Goal: Task Accomplishment & Management: Use online tool/utility

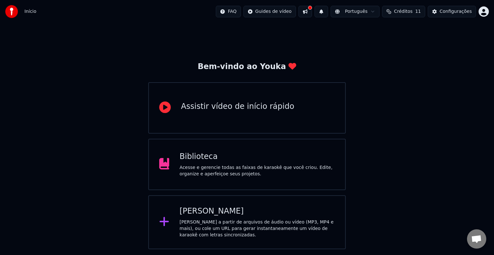
click at [225, 219] on div "[PERSON_NAME] a partir de arquivos de áudio ou vídeo (MP3, MP4 e mais), ou cole…" at bounding box center [256, 228] width 155 height 19
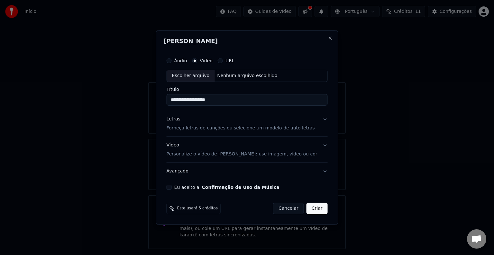
click at [198, 76] on div "Escolher arquivo" at bounding box center [191, 76] width 48 height 12
type input "**********"
click at [184, 133] on button "Letras Forneça letras de canções ou selecione um modelo de auto letras" at bounding box center [246, 124] width 161 height 26
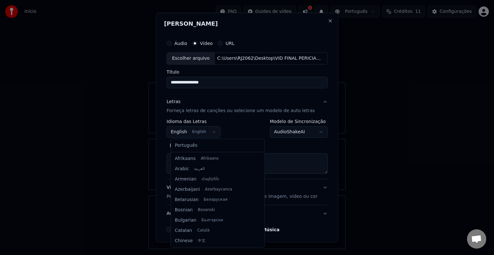
click at [215, 132] on body "**********" at bounding box center [247, 124] width 494 height 249
select select "**"
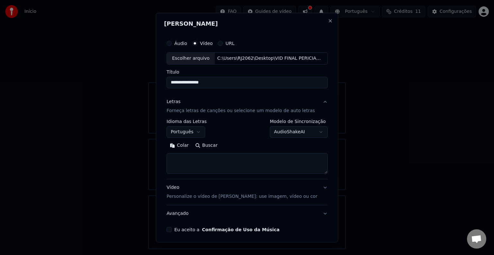
click at [197, 163] on textarea at bounding box center [246, 163] width 161 height 21
paste textarea "**********"
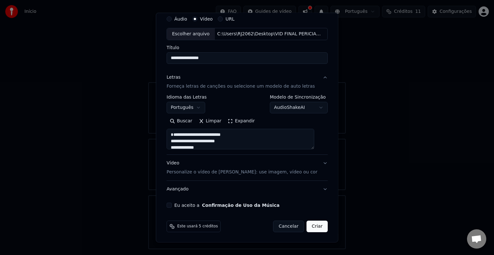
type textarea "**********"
click at [174, 207] on div "Eu aceito a Confirmação de Uso da Música" at bounding box center [246, 205] width 161 height 5
click at [172, 204] on button "Eu aceito a Confirmação de Uso da Música" at bounding box center [168, 205] width 5 height 5
click at [307, 224] on button "Criar" at bounding box center [316, 227] width 21 height 12
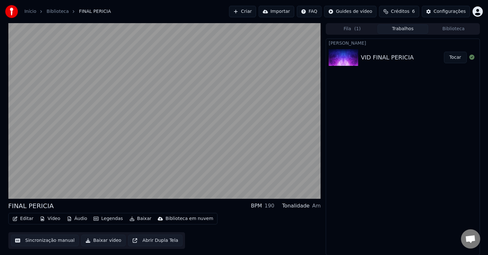
click at [53, 217] on button "Vídeo" at bounding box center [50, 218] width 26 height 9
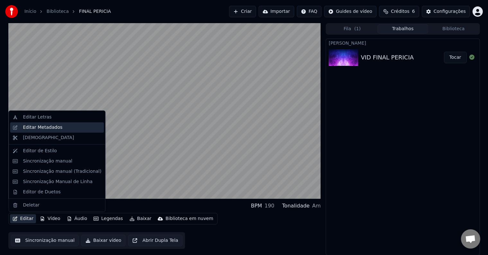
click at [49, 129] on div "Editar Metadados" at bounding box center [43, 127] width 40 height 6
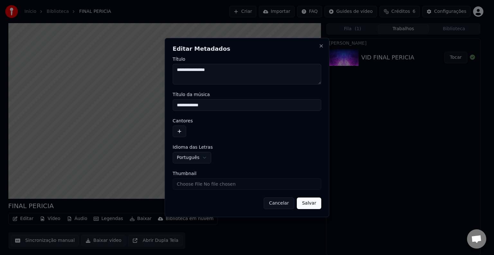
drag, startPoint x: 220, startPoint y: 71, endPoint x: 152, endPoint y: 71, distance: 68.5
click at [152, 71] on body "**********" at bounding box center [244, 127] width 488 height 255
type textarea "**********"
click at [307, 205] on button "Salvar" at bounding box center [309, 204] width 24 height 12
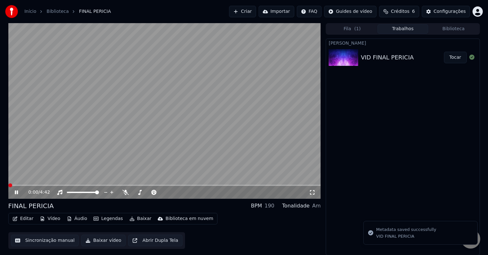
click at [8, 187] on span at bounding box center [10, 186] width 4 height 4
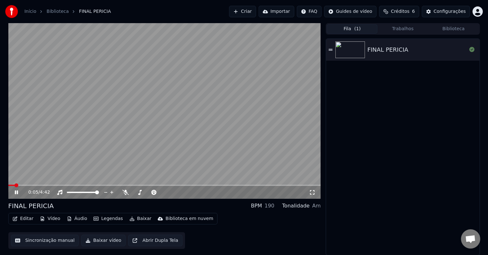
click at [348, 31] on button "Fila ( 1 )" at bounding box center [352, 28] width 51 height 9
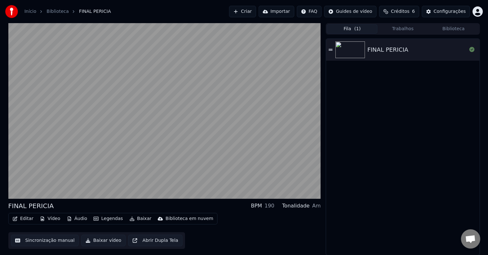
click at [396, 28] on button "Trabalhos" at bounding box center [403, 28] width 51 height 9
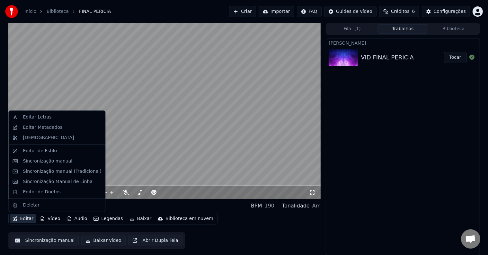
click at [22, 219] on button "Editar" at bounding box center [23, 218] width 26 height 9
click at [40, 128] on div "Editar Metadados" at bounding box center [43, 127] width 40 height 6
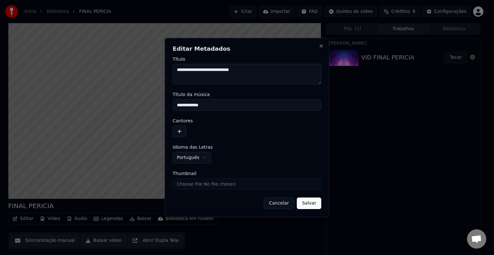
drag, startPoint x: 220, startPoint y: 69, endPoint x: 132, endPoint y: 74, distance: 88.2
click at [132, 74] on body "**********" at bounding box center [244, 127] width 488 height 255
drag, startPoint x: 213, startPoint y: 105, endPoint x: 116, endPoint y: 105, distance: 97.1
click at [116, 105] on body "**********" at bounding box center [244, 127] width 488 height 255
paste input "**********"
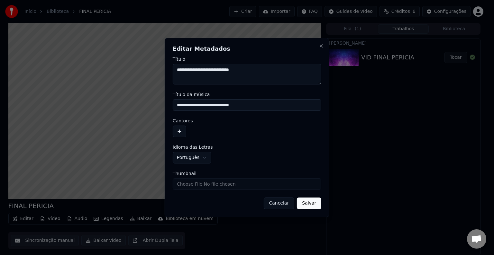
type input "**********"
click at [307, 205] on button "Salvar" at bounding box center [309, 204] width 24 height 12
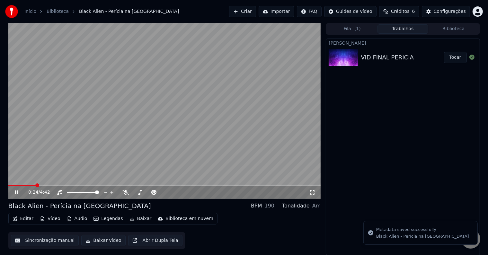
drag, startPoint x: 32, startPoint y: 184, endPoint x: 0, endPoint y: 184, distance: 32.1
click at [0, 184] on div "0:24 / 4:42 Black Alien - Perícia na Delícia BPM 190 Tonalidade Am Editar Vídeo…" at bounding box center [244, 139] width 488 height 232
click at [11, 184] on video at bounding box center [164, 111] width 313 height 176
click at [11, 185] on span at bounding box center [9, 185] width 3 height 1
click at [8, 187] on span at bounding box center [10, 186] width 4 height 4
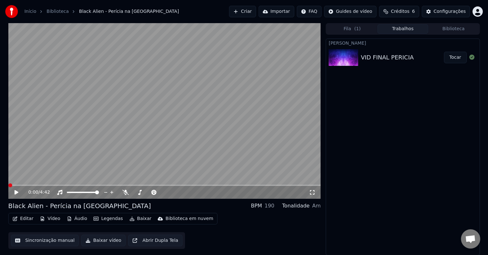
click at [16, 192] on icon at bounding box center [16, 192] width 4 height 4
click at [261, 185] on span at bounding box center [164, 185] width 313 height 1
click at [280, 187] on div "3:49 / 4:42" at bounding box center [164, 192] width 313 height 13
click at [286, 184] on video at bounding box center [164, 111] width 313 height 176
click at [292, 184] on video at bounding box center [164, 111] width 313 height 176
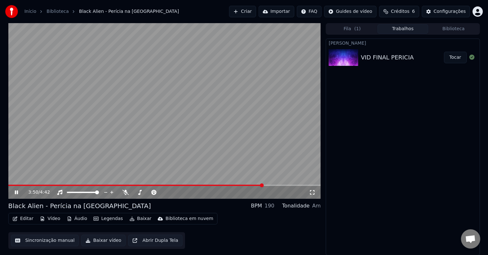
click at [294, 186] on span at bounding box center [164, 185] width 313 height 1
click at [315, 185] on span at bounding box center [164, 185] width 313 height 1
click at [29, 220] on button "Editar" at bounding box center [23, 218] width 26 height 9
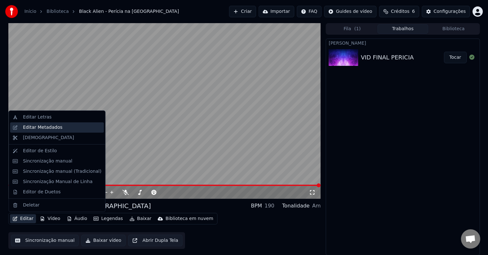
click at [48, 129] on div "Editar Metadados" at bounding box center [43, 127] width 40 height 6
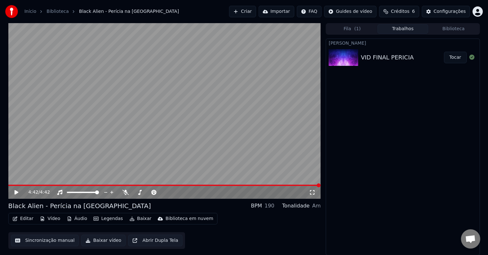
click at [52, 219] on button "Vídeo" at bounding box center [50, 218] width 26 height 9
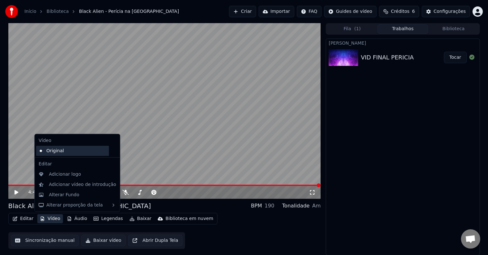
click at [64, 150] on div "Original" at bounding box center [72, 151] width 73 height 10
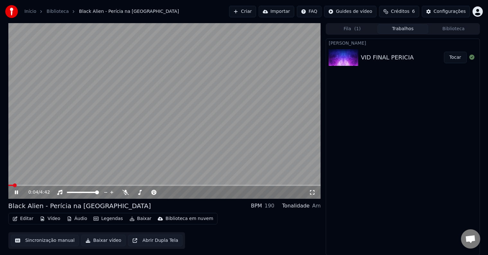
click at [209, 138] on video at bounding box center [164, 111] width 313 height 176
click at [157, 241] on button "Abrir Dupla Tela" at bounding box center [155, 241] width 54 height 12
click at [242, 144] on video at bounding box center [164, 111] width 313 height 176
click at [432, 104] on div "[PERSON_NAME] VID FINAL PERICIA Tocar" at bounding box center [403, 147] width 154 height 217
click at [8, 185] on span at bounding box center [10, 186] width 4 height 4
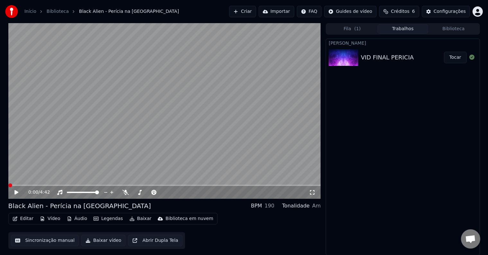
click at [45, 165] on video at bounding box center [164, 111] width 313 height 176
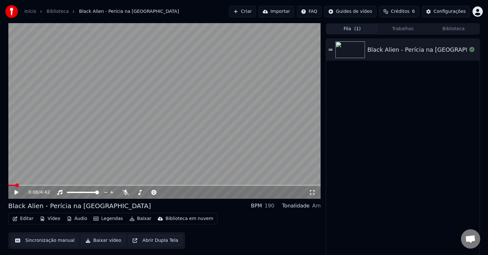
click at [355, 30] on span "( 1 )" at bounding box center [357, 29] width 6 height 6
click at [397, 49] on div "Black Alien - Perícia na [GEOGRAPHIC_DATA]" at bounding box center [432, 49] width 129 height 9
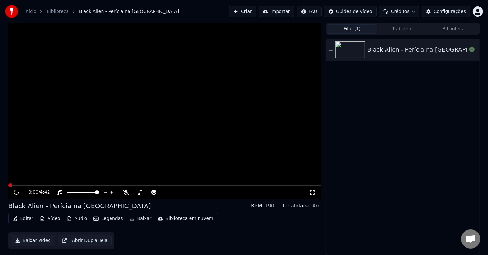
click at [397, 49] on div "Black Alien - Perícia na [GEOGRAPHIC_DATA]" at bounding box center [432, 49] width 129 height 9
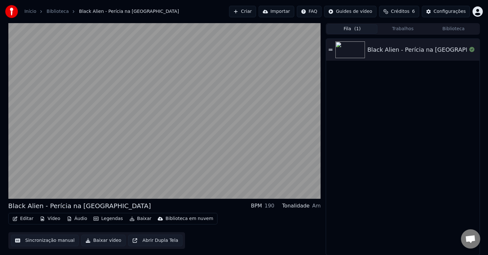
click at [24, 12] on div "Início Biblioteca Black Alien - Perícia na Delícia" at bounding box center [92, 11] width 174 height 13
click at [32, 13] on link "Início" at bounding box center [30, 11] width 12 height 6
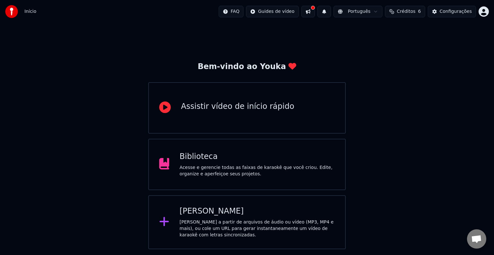
click at [196, 213] on div "[PERSON_NAME]" at bounding box center [256, 211] width 155 height 10
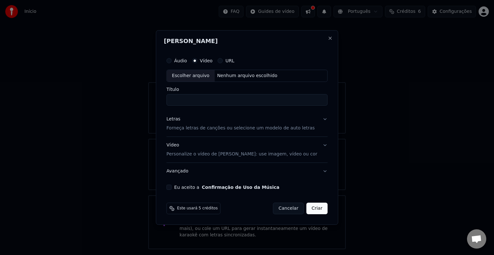
click at [206, 76] on div "Escolher arquivo" at bounding box center [191, 76] width 48 height 12
type input "**********"
click at [306, 129] on button "Letras Forneça letras de canções ou selecione um modelo de auto letras" at bounding box center [246, 124] width 161 height 26
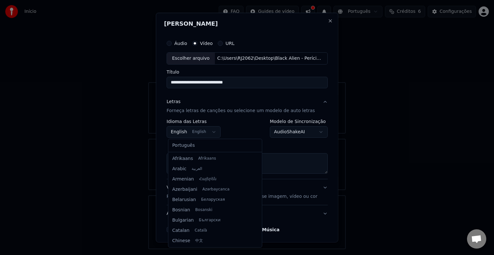
click at [208, 130] on body "**********" at bounding box center [247, 124] width 494 height 249
select select "**"
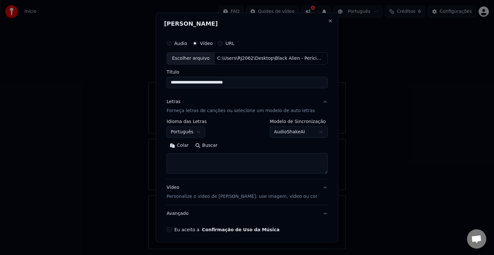
click at [195, 156] on textarea at bounding box center [246, 163] width 161 height 21
paste textarea "**********"
drag, startPoint x: 245, startPoint y: 161, endPoint x: 56, endPoint y: 165, distance: 188.7
click at [56, 165] on body "**********" at bounding box center [247, 124] width 494 height 249
paste textarea "**********"
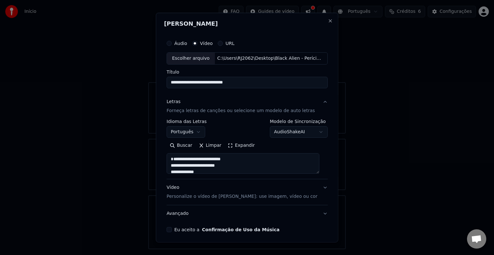
scroll to position [612, 0]
type textarea "**********"
click at [174, 230] on div "Eu aceito a Confirmação de Uso da Música" at bounding box center [246, 229] width 161 height 5
click at [172, 231] on button "Eu aceito a Confirmação de Uso da Música" at bounding box center [168, 229] width 5 height 5
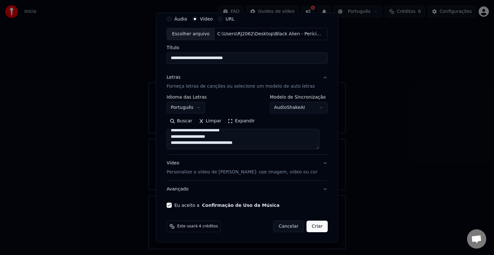
type button "on"
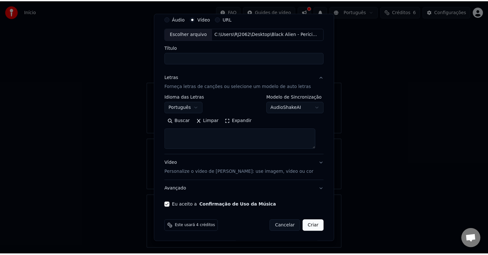
scroll to position [0, 0]
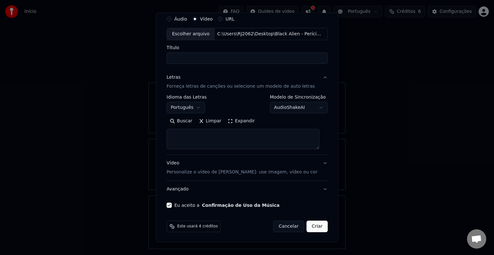
select select
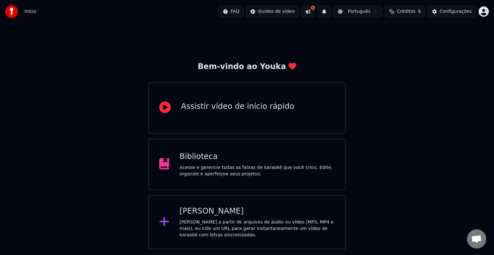
click at [228, 160] on div "Biblioteca" at bounding box center [256, 157] width 155 height 10
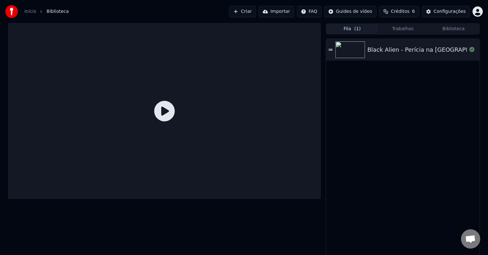
click at [165, 115] on icon at bounding box center [164, 111] width 21 height 21
click at [165, 111] on icon at bounding box center [164, 111] width 21 height 21
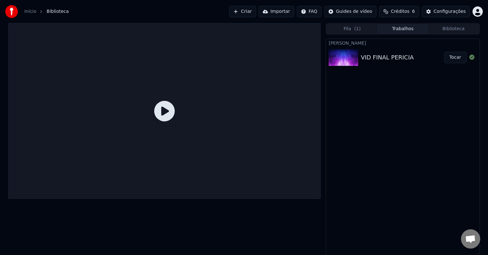
click at [398, 28] on button "Trabalhos" at bounding box center [403, 28] width 51 height 9
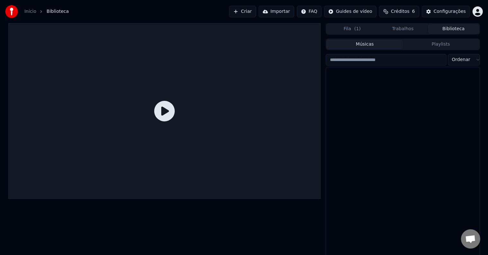
click at [458, 30] on button "Biblioteca" at bounding box center [453, 28] width 51 height 9
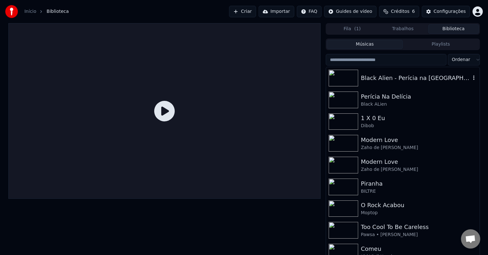
click at [384, 82] on div "Black Alien - Perícia na [GEOGRAPHIC_DATA]" at bounding box center [402, 78] width 153 height 22
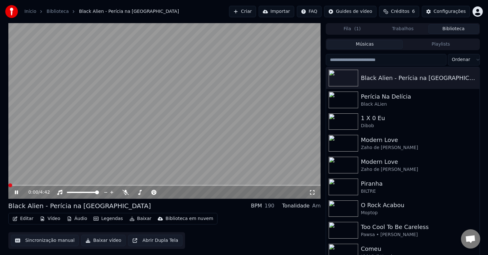
click at [203, 110] on video at bounding box center [164, 111] width 313 height 176
click at [165, 131] on video at bounding box center [164, 111] width 313 height 176
drag, startPoint x: 97, startPoint y: 113, endPoint x: 88, endPoint y: 113, distance: 9.3
click at [88, 113] on video at bounding box center [164, 111] width 313 height 176
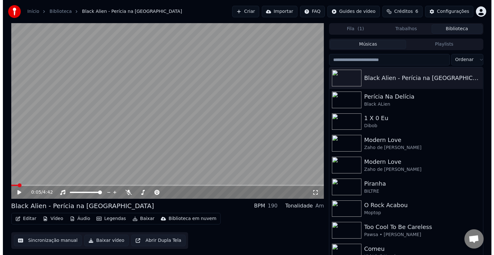
scroll to position [3, 0]
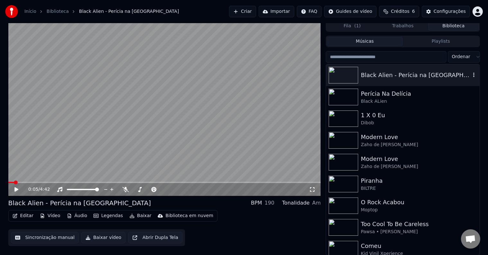
click at [471, 76] on icon "button" at bounding box center [474, 74] width 6 height 5
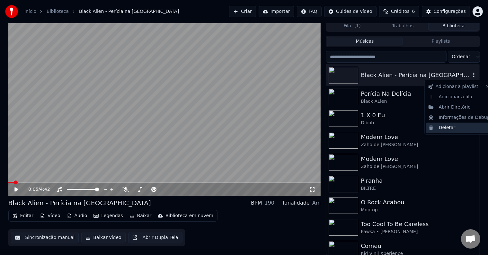
click at [451, 129] on div "Deletar" at bounding box center [459, 128] width 67 height 10
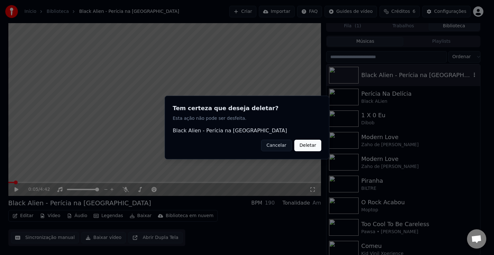
click at [313, 149] on button "Deletar" at bounding box center [307, 146] width 27 height 12
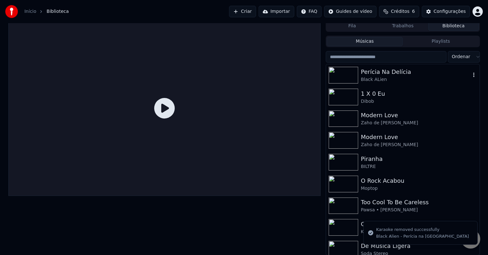
click at [473, 76] on icon "button" at bounding box center [473, 75] width 1 height 4
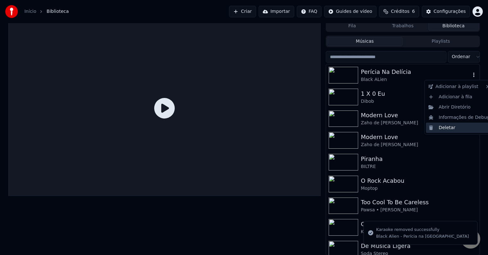
click at [452, 125] on div "Deletar" at bounding box center [459, 128] width 67 height 10
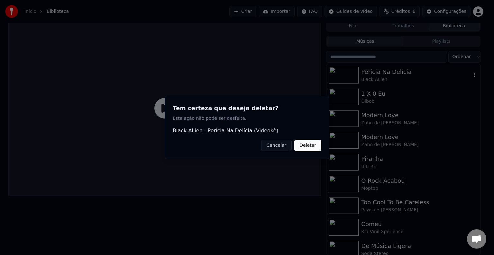
click at [308, 145] on button "Deletar" at bounding box center [307, 146] width 27 height 12
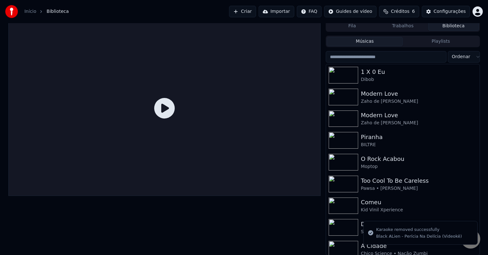
click at [208, 211] on div at bounding box center [164, 137] width 313 height 235
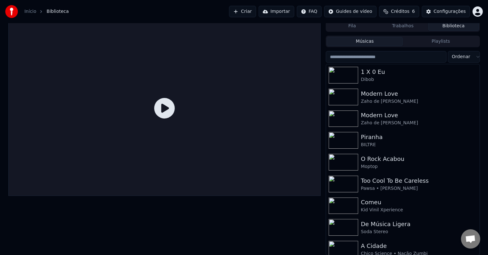
click at [361, 41] on button "Músicas" at bounding box center [365, 41] width 76 height 9
click at [256, 12] on button "Criar" at bounding box center [242, 12] width 27 height 12
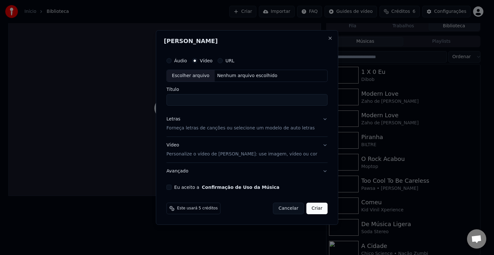
click at [210, 61] on label "Vídeo" at bounding box center [206, 60] width 13 height 4
click at [197, 61] on button "Vídeo" at bounding box center [194, 60] width 5 height 5
click at [206, 76] on div "Escolher arquivo" at bounding box center [191, 76] width 48 height 12
type input "**********"
click at [260, 129] on p "Forneça letras de canções ou selecione um modelo de auto letras" at bounding box center [240, 128] width 148 height 6
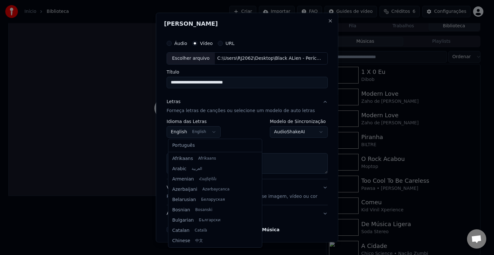
click at [212, 132] on body "**********" at bounding box center [244, 124] width 488 height 255
select select "**"
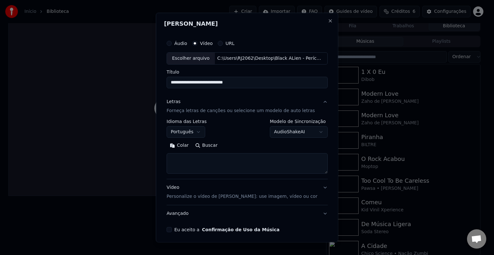
click at [197, 157] on textarea at bounding box center [246, 163] width 161 height 21
paste textarea "**********"
type textarea "**********"
click at [168, 231] on button "Eu aceito a Confirmação de Uso da Música" at bounding box center [168, 229] width 5 height 5
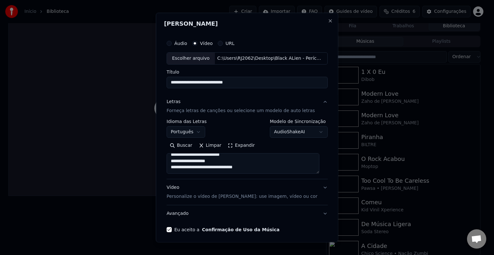
scroll to position [24, 0]
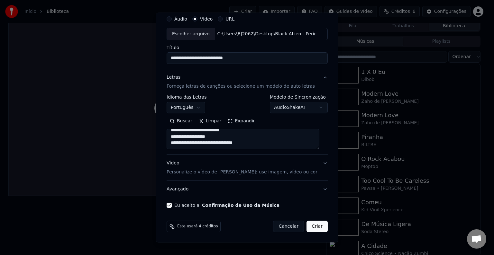
click at [306, 227] on button "Criar" at bounding box center [316, 227] width 21 height 12
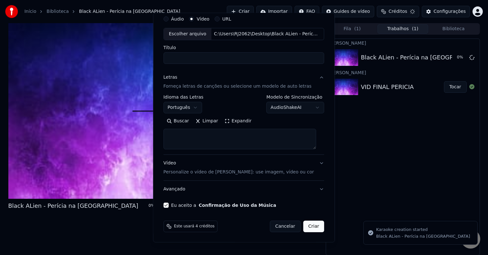
scroll to position [0, 0]
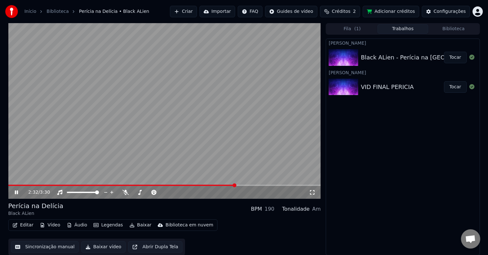
click at [16, 190] on icon at bounding box center [20, 192] width 15 height 5
click at [8, 184] on span at bounding box center [10, 186] width 4 height 4
click at [16, 193] on icon at bounding box center [16, 192] width 4 height 4
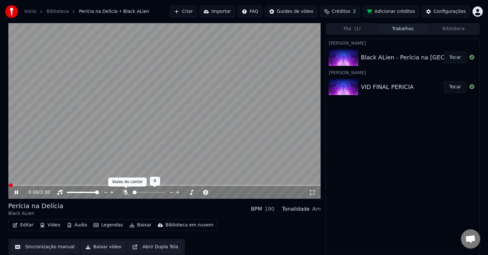
click at [124, 192] on icon at bounding box center [125, 192] width 6 height 5
click at [188, 108] on video at bounding box center [164, 111] width 313 height 176
drag, startPoint x: 99, startPoint y: 192, endPoint x: 53, endPoint y: 194, distance: 46.7
click at [53, 194] on div "0:31 / 3:30" at bounding box center [168, 192] width 281 height 6
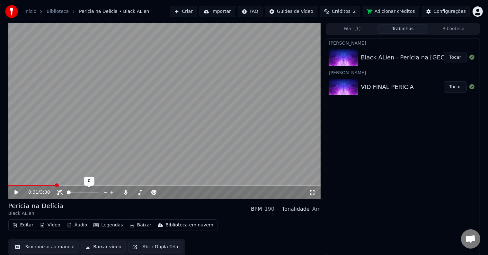
click at [67, 194] on span at bounding box center [69, 193] width 4 height 4
click at [82, 142] on video at bounding box center [164, 111] width 313 height 176
click at [99, 191] on span at bounding box center [97, 193] width 4 height 4
click at [133, 194] on span at bounding box center [135, 193] width 4 height 4
click at [133, 192] on span at bounding box center [135, 193] width 4 height 4
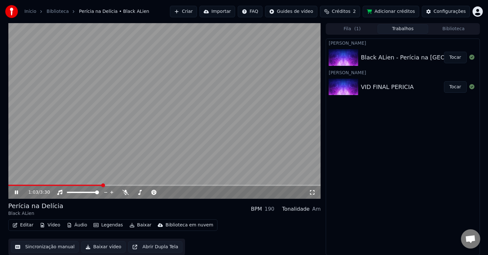
click at [137, 228] on button "Baixar" at bounding box center [140, 225] width 27 height 9
click at [136, 226] on button "Baixar" at bounding box center [140, 225] width 27 height 9
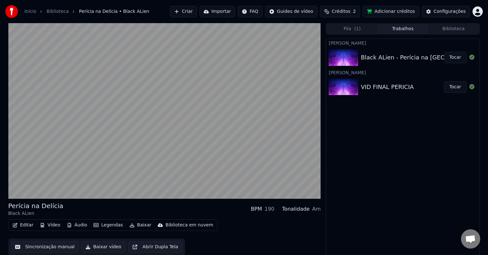
click at [232, 227] on div "Editar Vídeo Áudio Legendas Baixar Biblioteca em nuvem Sincronização manual Bai…" at bounding box center [164, 237] width 313 height 36
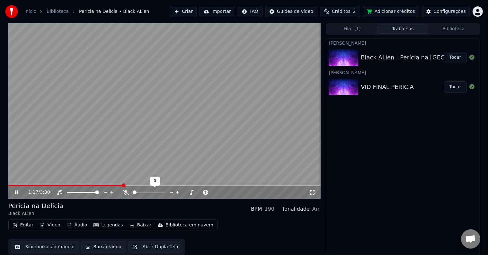
click at [133, 193] on span at bounding box center [135, 193] width 4 height 4
click at [106, 248] on button "Baixar vídeo" at bounding box center [103, 247] width 44 height 12
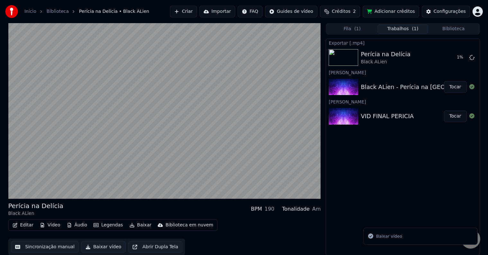
click at [95, 247] on button "Baixar vídeo" at bounding box center [103, 247] width 44 height 12
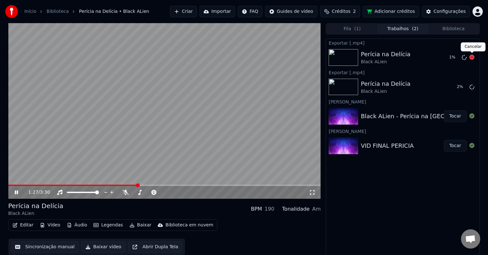
click at [472, 57] on icon at bounding box center [472, 57] width 5 height 5
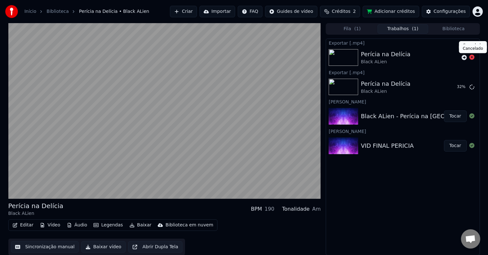
click at [472, 57] on icon at bounding box center [472, 57] width 5 height 5
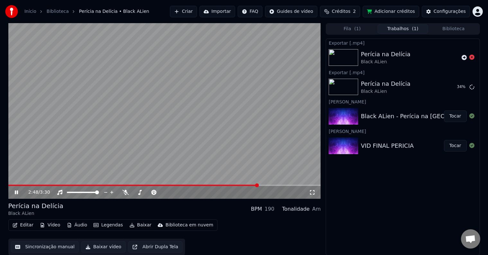
click at [16, 193] on icon at bounding box center [16, 193] width 3 height 4
